Goal: Task Accomplishment & Management: Manage account settings

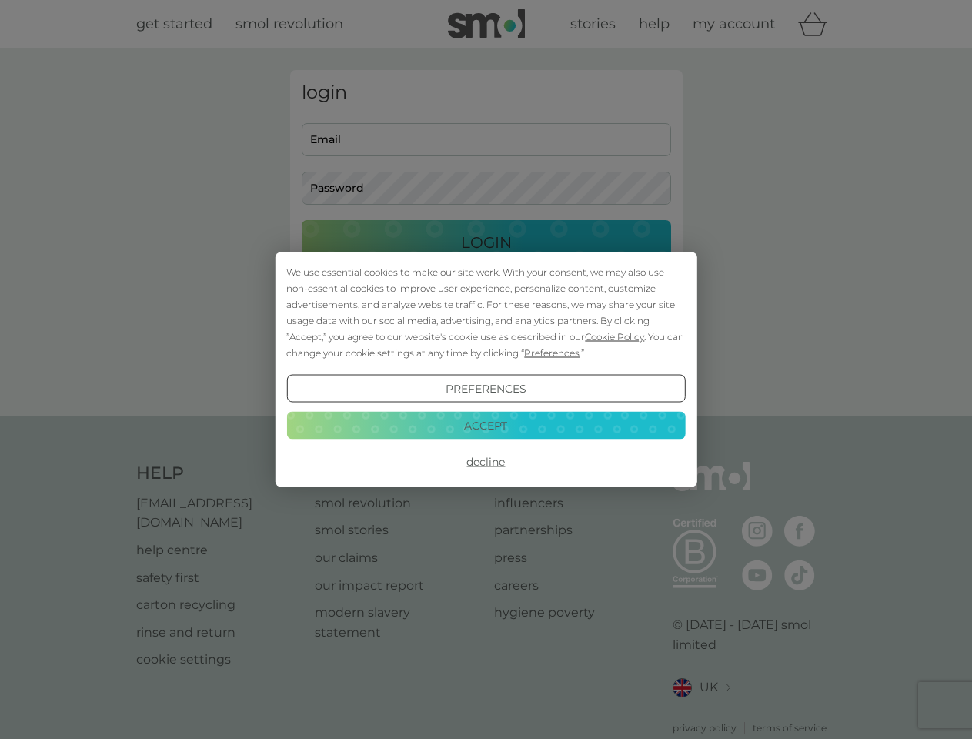
click at [615, 336] on span "Cookie Policy" at bounding box center [614, 337] width 59 height 12
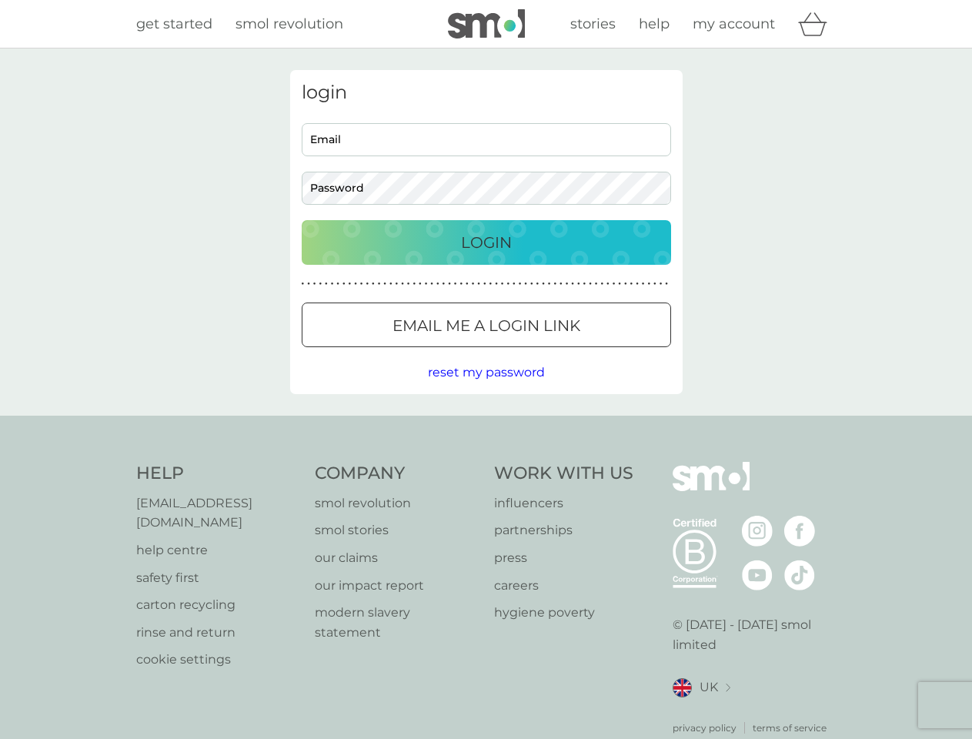
click at [550, 353] on div "login Email Password Login ● ● ● ● ● ● ● ● ● ● ● ● ● ● ● ● ● ● ● ● ● ● ● ● ● ● …" at bounding box center [486, 232] width 393 height 324
click at [486, 389] on div "login Email Password Login ● ● ● ● ● ● ● ● ● ● ● ● ● ● ● ● ● ● ● ● ● ● ● ● ● ● …" at bounding box center [486, 232] width 393 height 324
click at [486, 462] on div "Help [EMAIL_ADDRESS][DOMAIN_NAME] help centre safety first carton recycling rin…" at bounding box center [486, 598] width 701 height 273
click at [486, 425] on div "Help [EMAIL_ADDRESS][DOMAIN_NAME] help centre safety first carton recycling rin…" at bounding box center [486, 599] width 972 height 366
